Goal: Information Seeking & Learning: Understand process/instructions

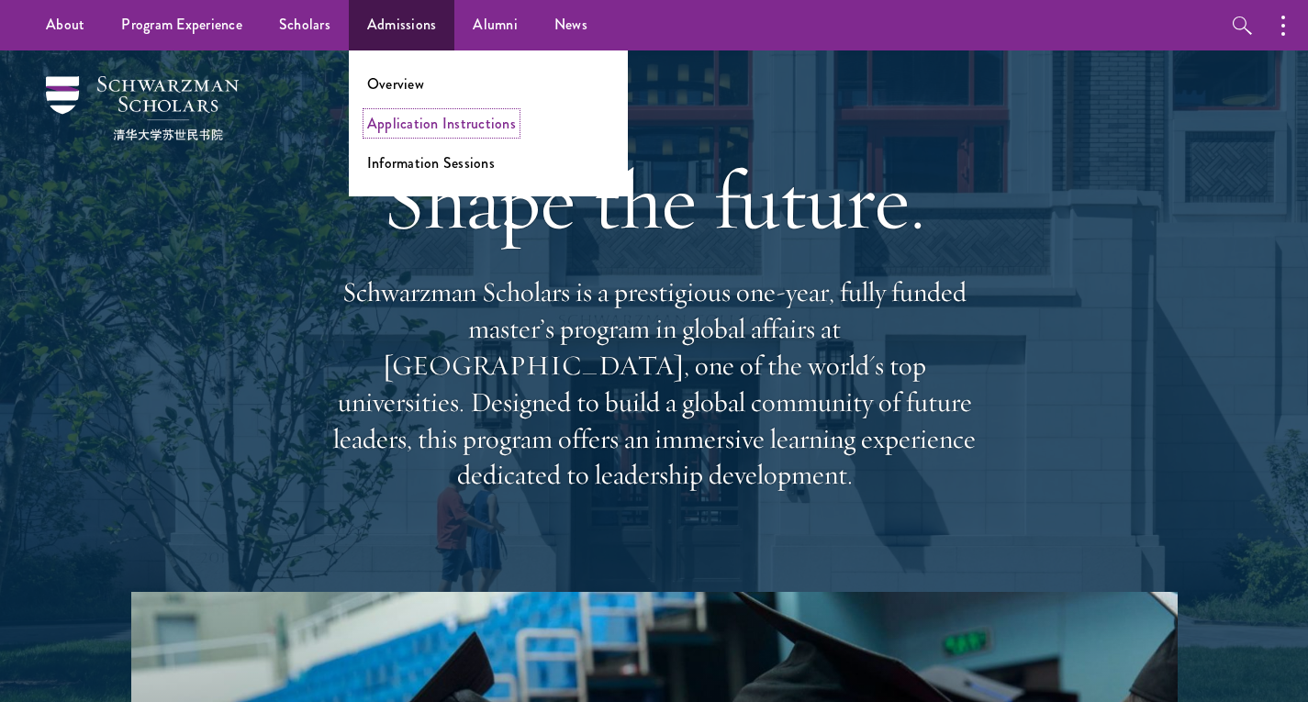
click at [439, 119] on link "Application Instructions" at bounding box center [441, 123] width 149 height 21
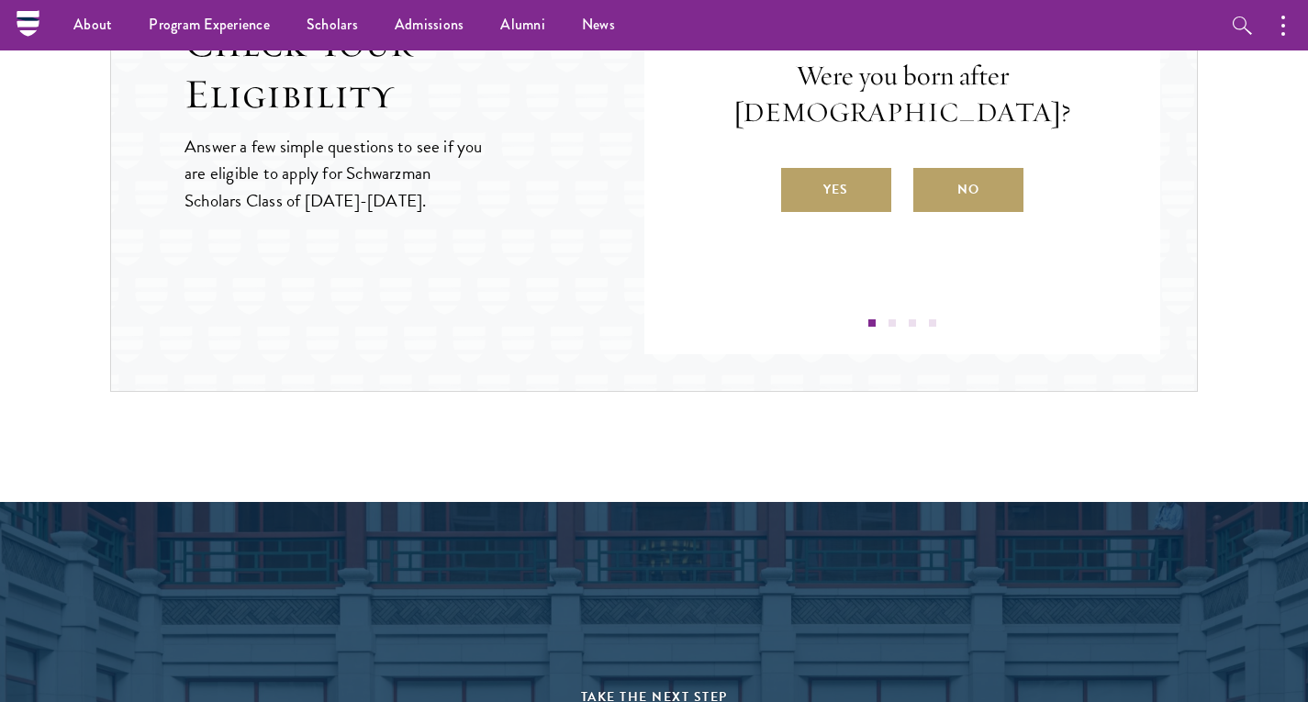
scroll to position [1707, 0]
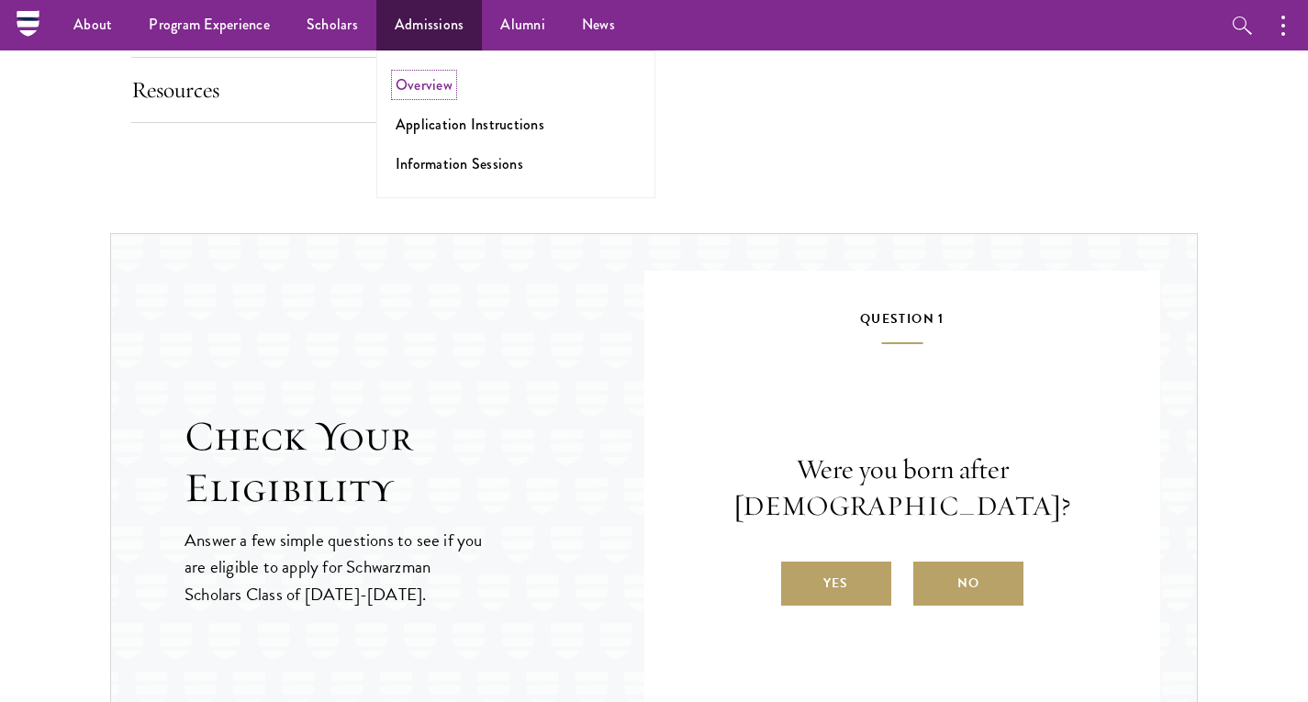
click at [429, 81] on link "Overview" at bounding box center [424, 84] width 57 height 21
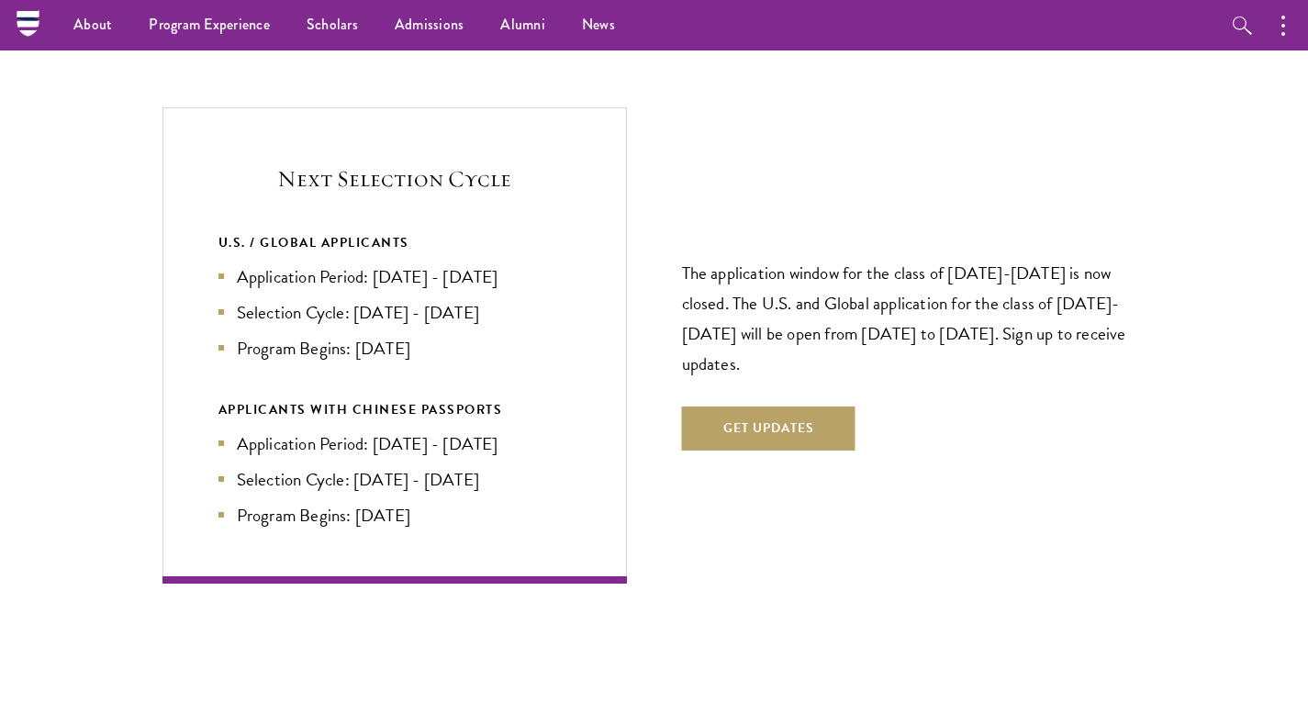
scroll to position [3755, 0]
